Goal: Task Accomplishment & Management: Check status

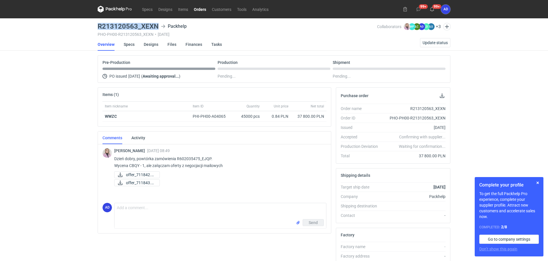
click at [200, 10] on link "Orders" at bounding box center [200, 9] width 18 height 7
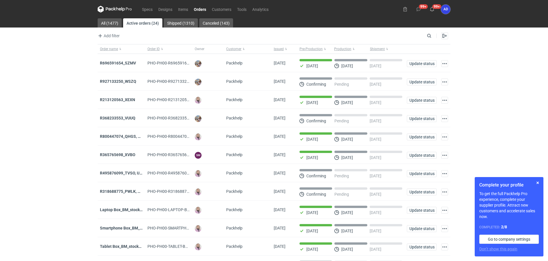
click at [199, 10] on link "Orders" at bounding box center [200, 9] width 18 height 7
click at [428, 35] on input "Search" at bounding box center [404, 35] width 57 height 7
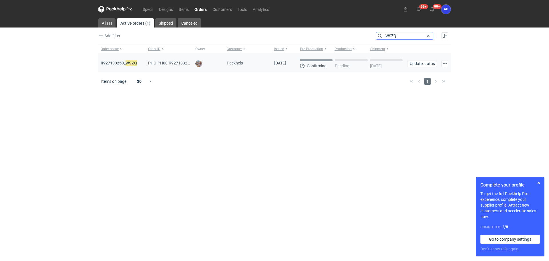
type input "WSZQ"
click at [133, 63] on em "WSZQ" at bounding box center [131, 63] width 11 height 6
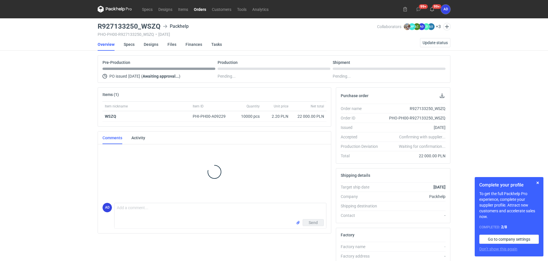
scroll to position [5, 0]
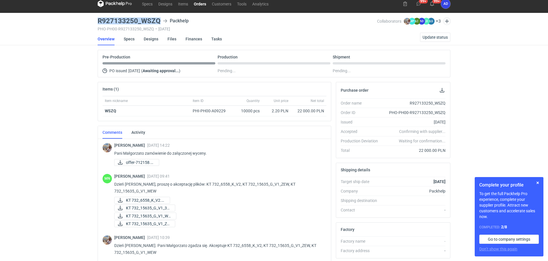
drag, startPoint x: 160, startPoint y: 20, endPoint x: 98, endPoint y: 21, distance: 62.1
click at [98, 21] on div "R927133250_WSZQ Packhelp" at bounding box center [237, 20] width 279 height 7
copy h3 "R927133250_WSZQ"
click at [199, 6] on link "Orders" at bounding box center [200, 3] width 18 height 7
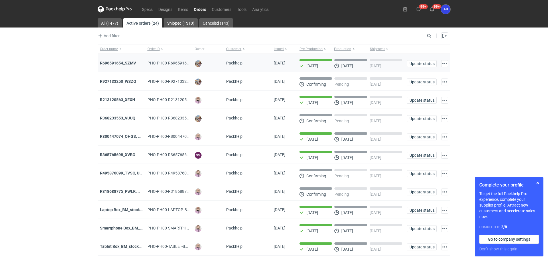
click at [128, 61] on strong "R696591654_SZMV" at bounding box center [118, 63] width 36 height 5
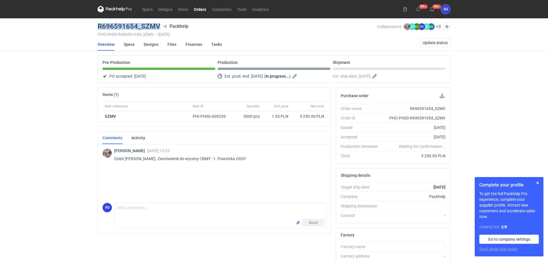
drag, startPoint x: 160, startPoint y: 25, endPoint x: 95, endPoint y: 27, distance: 64.9
click at [95, 27] on div "Specs Designs Items Orders Customers Tools Analytics 99+ 99+ AD [PERSON_NAME] […" at bounding box center [274, 130] width 548 height 261
copy h3 "R696591654_SZMV"
